Goal: Find specific page/section: Find specific page/section

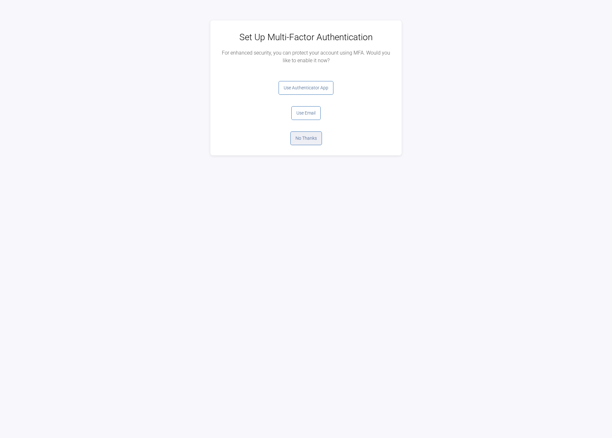
click at [305, 142] on button "No Thanks" at bounding box center [306, 138] width 32 height 14
click at [306, 88] on button "Log Out" at bounding box center [305, 88] width 25 height 14
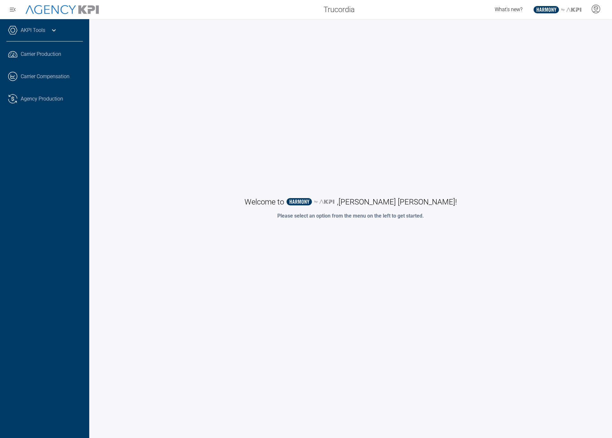
click at [241, 156] on div "Welcome to .st0{fill:#003B66;} .st1{fill:#FFFFFF;} .st2{fill:#949698;} Layer 1 …" at bounding box center [351, 207] width 510 height 365
click at [66, 57] on div "Carrier Production" at bounding box center [52, 54] width 62 height 8
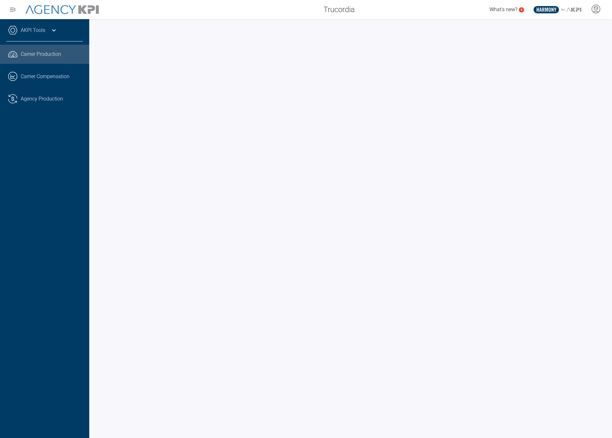
click at [66, 328] on div "AKPI Tools AMS Data Upload Carrier Mapping Core Production Data Upload Agency C…" at bounding box center [44, 228] width 89 height 419
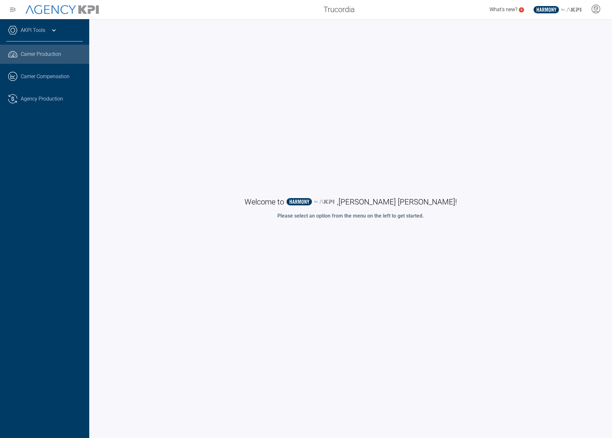
click at [50, 51] on span "Carrier Production" at bounding box center [41, 54] width 40 height 8
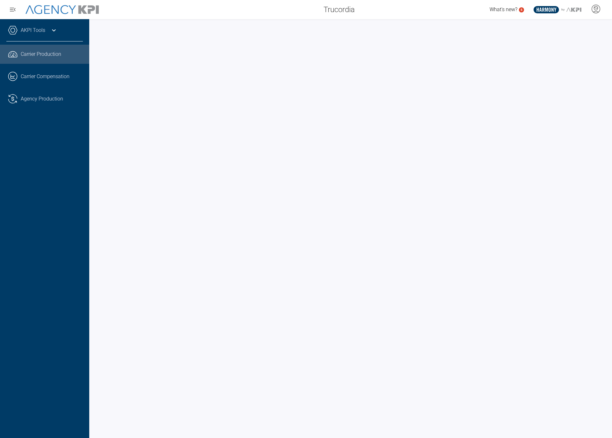
click at [91, 21] on div at bounding box center [350, 228] width 523 height 419
click at [597, 8] on icon at bounding box center [596, 7] width 4 height 1
click at [579, 27] on li "Log Out" at bounding box center [570, 25] width 69 height 13
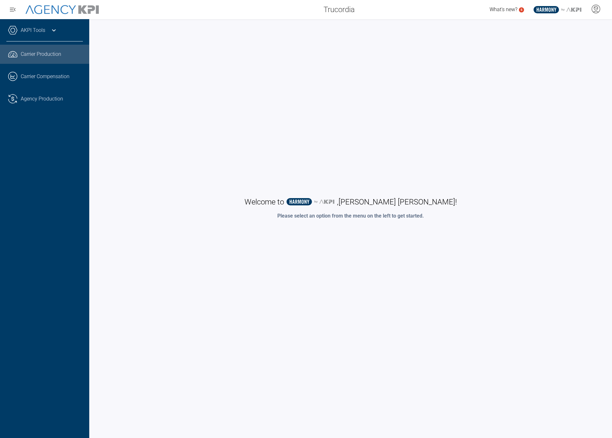
click at [49, 55] on span "Carrier Production" at bounding box center [41, 54] width 40 height 8
click at [52, 60] on link ".cls-1{fill:none;stroke:#221f20;stroke-linecap:round;stroke-linejoin:round;stro…" at bounding box center [44, 54] width 89 height 19
click at [40, 57] on span "Carrier Production" at bounding box center [41, 54] width 40 height 8
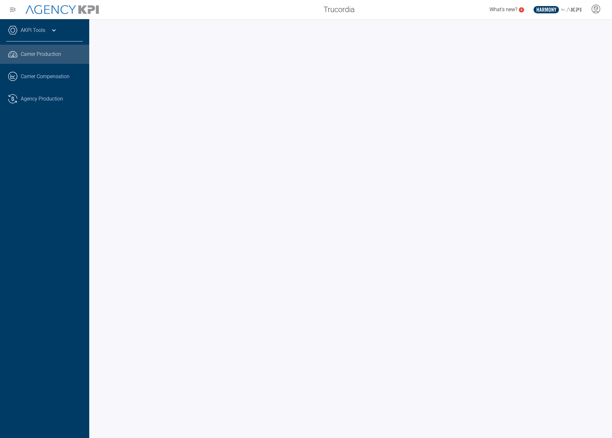
click at [66, 267] on div "AKPI Tools AMS Data Upload Carrier Mapping Core Production Data Upload Agency C…" at bounding box center [44, 228] width 89 height 419
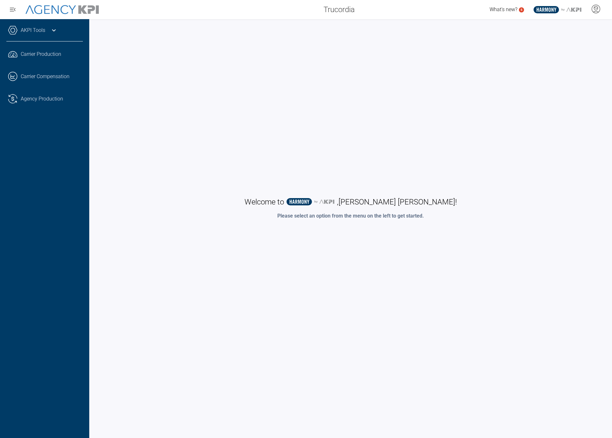
click at [398, 144] on div "Welcome to .st0{fill:#003B66;} .st1{fill:#FFFFFF;} .st2{fill:#949698;} Layer 1 …" at bounding box center [351, 207] width 510 height 365
click at [176, 265] on div "Welcome to .st0{fill:#003B66;} .st1{fill:#FFFFFF;} .st2{fill:#949698;} Layer 1 …" at bounding box center [351, 207] width 510 height 365
click at [56, 51] on span "Carrier Production" at bounding box center [41, 54] width 40 height 8
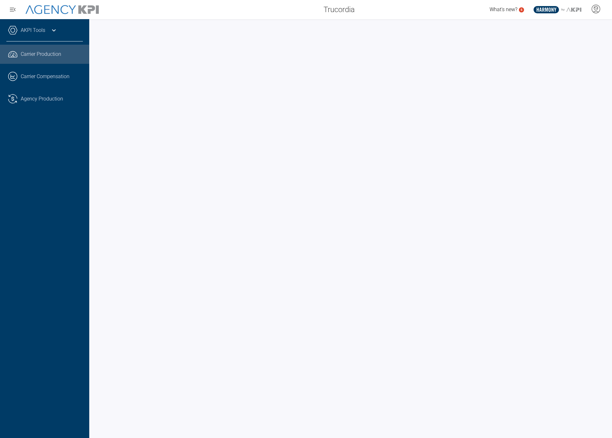
click at [62, 235] on div "AKPI Tools AMS Data Upload Carrier Mapping Core Production Data Upload Agency C…" at bounding box center [44, 228] width 89 height 419
click at [90, 242] on div at bounding box center [350, 228] width 523 height 419
click at [91, 251] on div at bounding box center [350, 228] width 523 height 419
click at [93, 237] on div at bounding box center [350, 228] width 523 height 419
click at [166, 10] on div "Trucordia" at bounding box center [233, 9] width 253 height 13
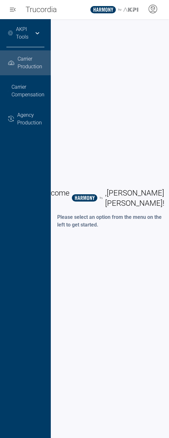
click at [18, 55] on link ".cls-1{fill:none;stroke:#221f20;stroke-linecap:round;stroke-linejoin:round;stro…" at bounding box center [25, 62] width 51 height 25
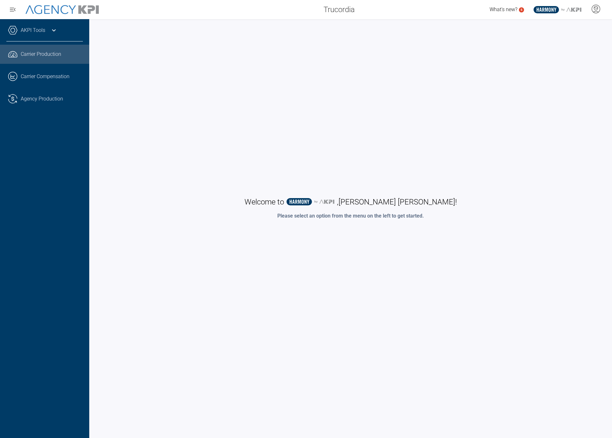
click at [47, 57] on span "Carrier Production" at bounding box center [41, 54] width 40 height 8
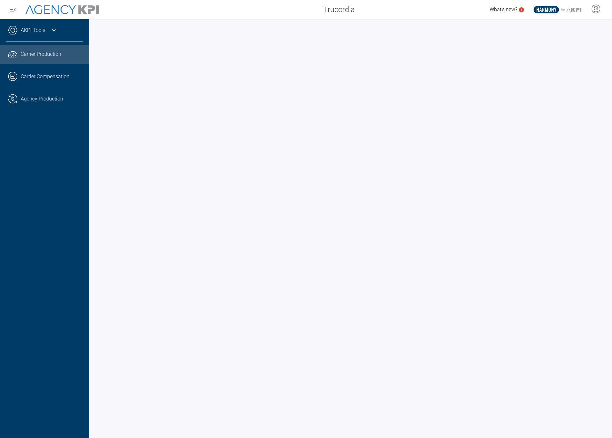
click at [91, 240] on div at bounding box center [350, 228] width 523 height 419
